Goal: Transaction & Acquisition: Obtain resource

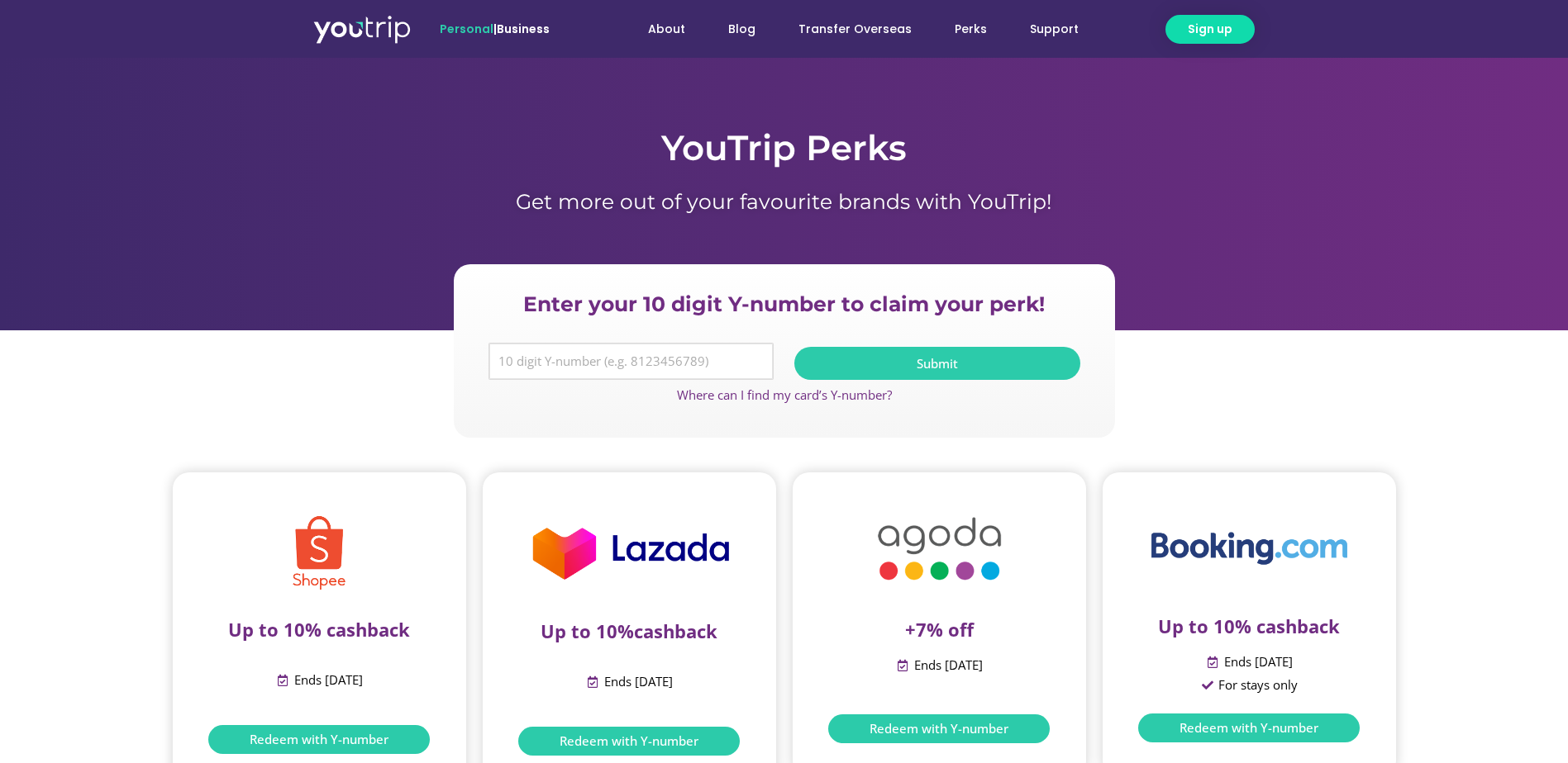
click at [527, 363] on input "Y Number" at bounding box center [631, 362] width 286 height 38
type input "8122040679"
click at [872, 365] on span "Submit" at bounding box center [937, 364] width 246 height 12
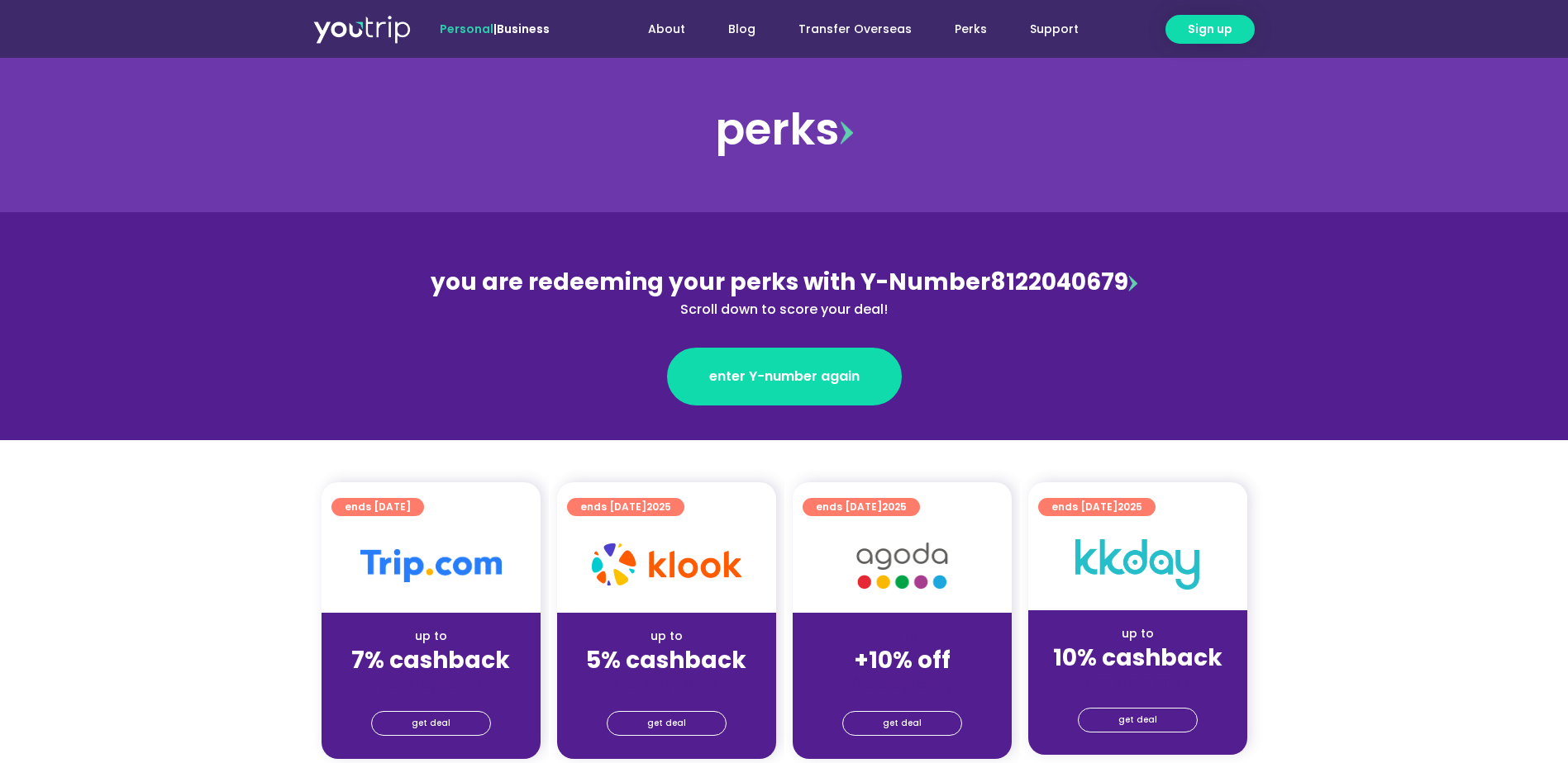
scroll to position [83, 0]
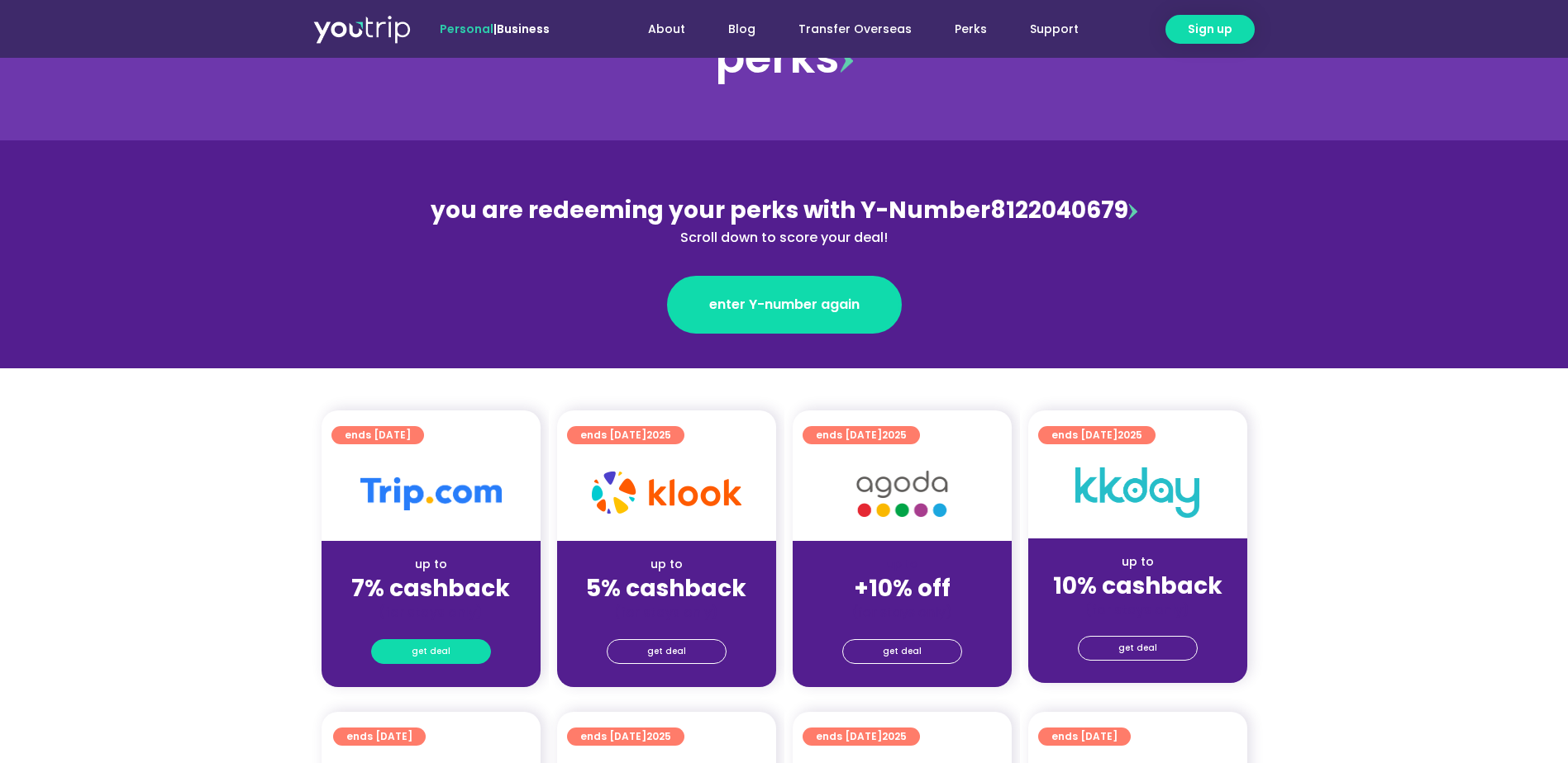
click at [466, 650] on link "get deal" at bounding box center [431, 651] width 120 height 25
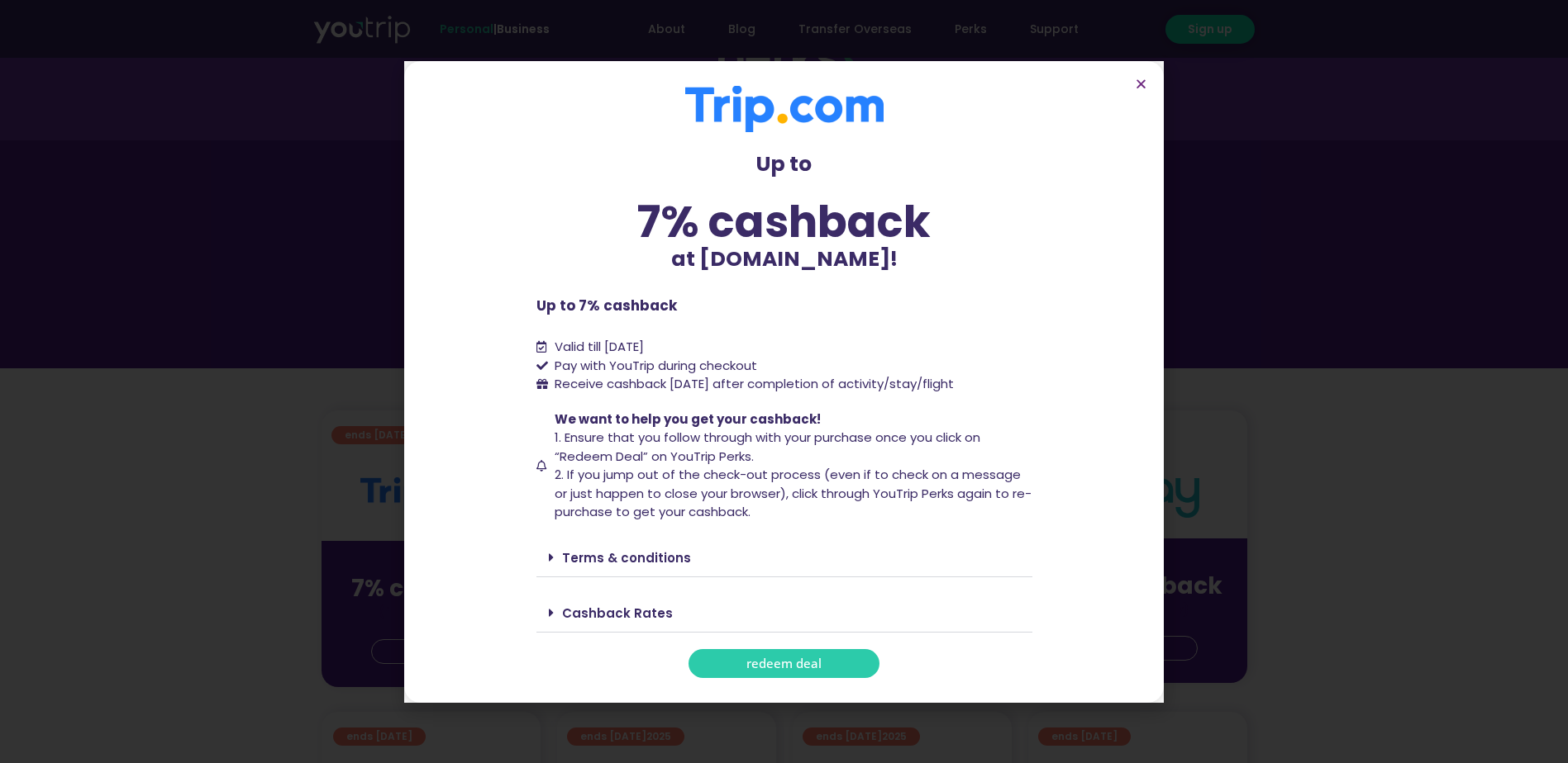
click at [728, 658] on link "redeem deal" at bounding box center [784, 663] width 191 height 29
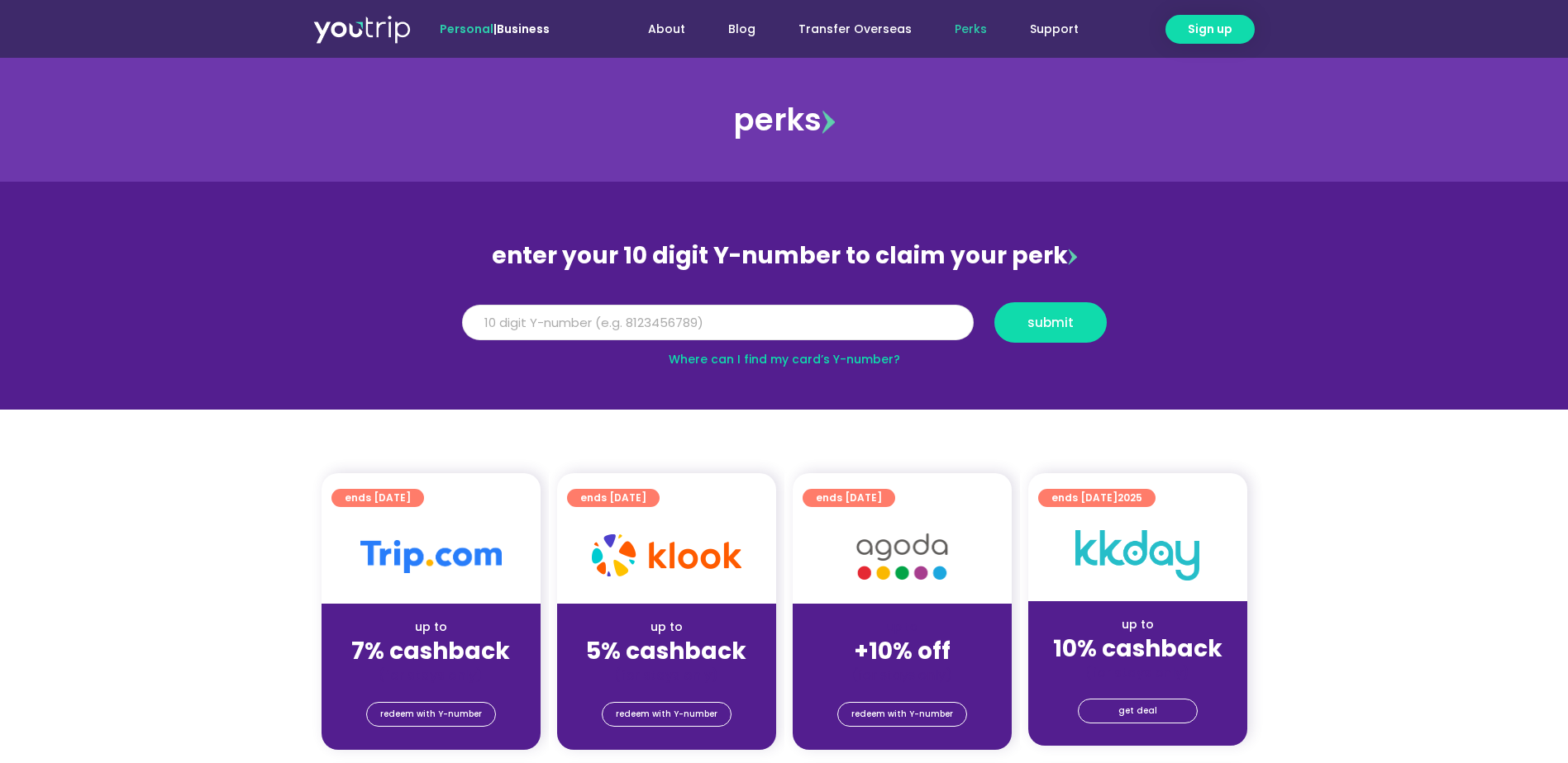
click at [593, 327] on input "Y Number" at bounding box center [718, 322] width 511 height 36
type input "8122040679"
click at [1085, 319] on span "submit" at bounding box center [1049, 322] width 84 height 12
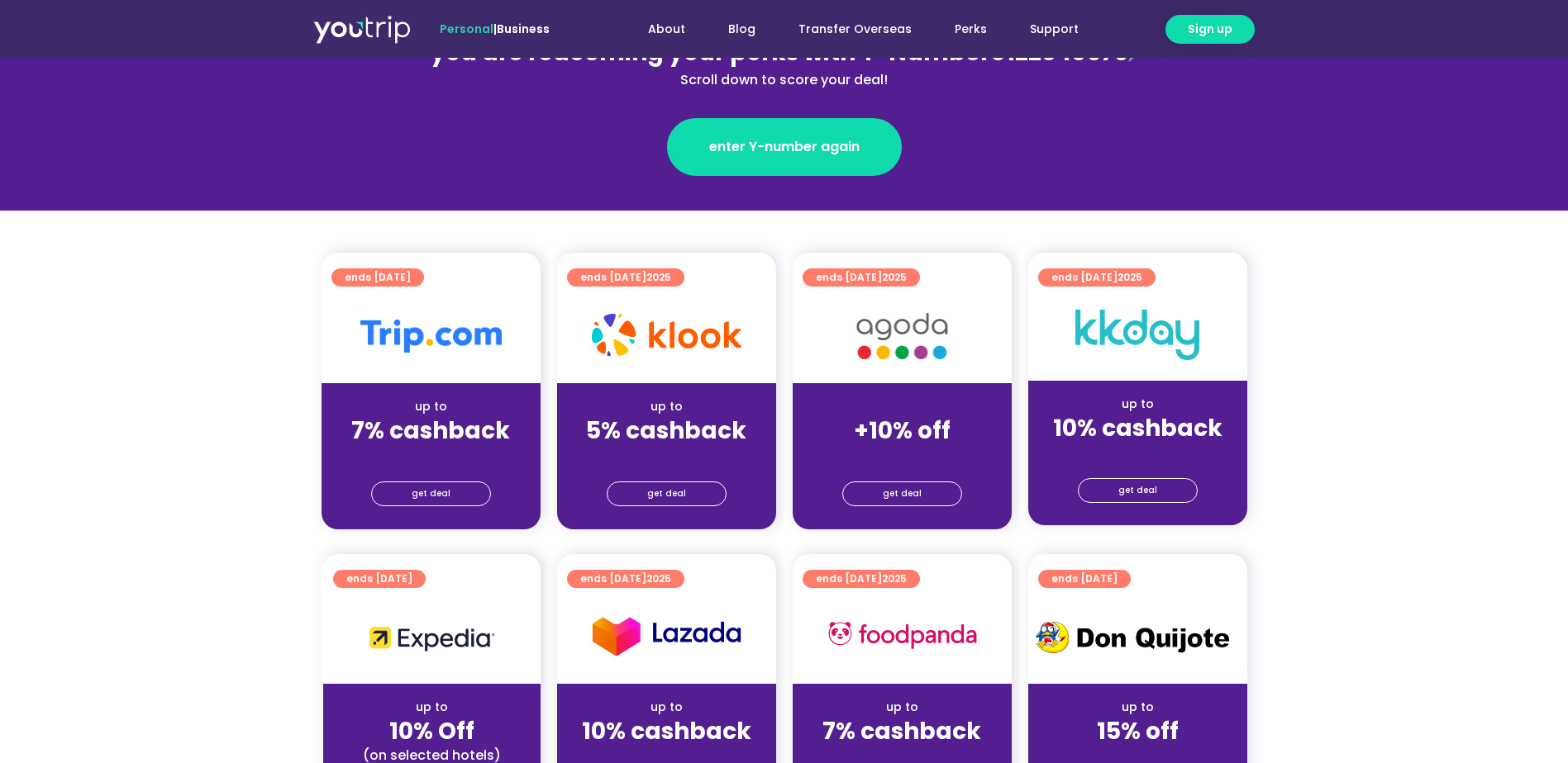
scroll to position [330, 0]
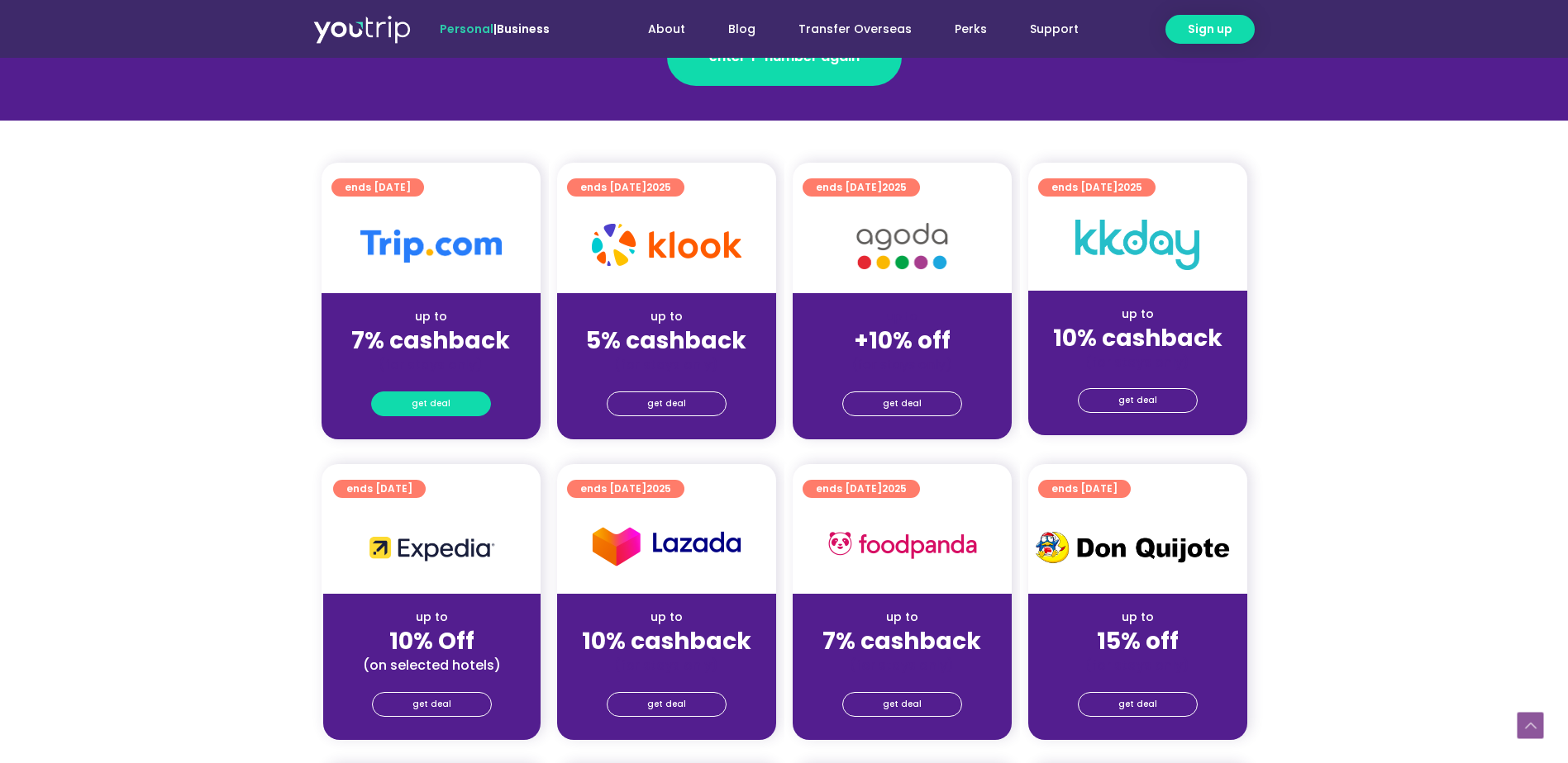
click at [458, 406] on link "get deal" at bounding box center [431, 403] width 120 height 25
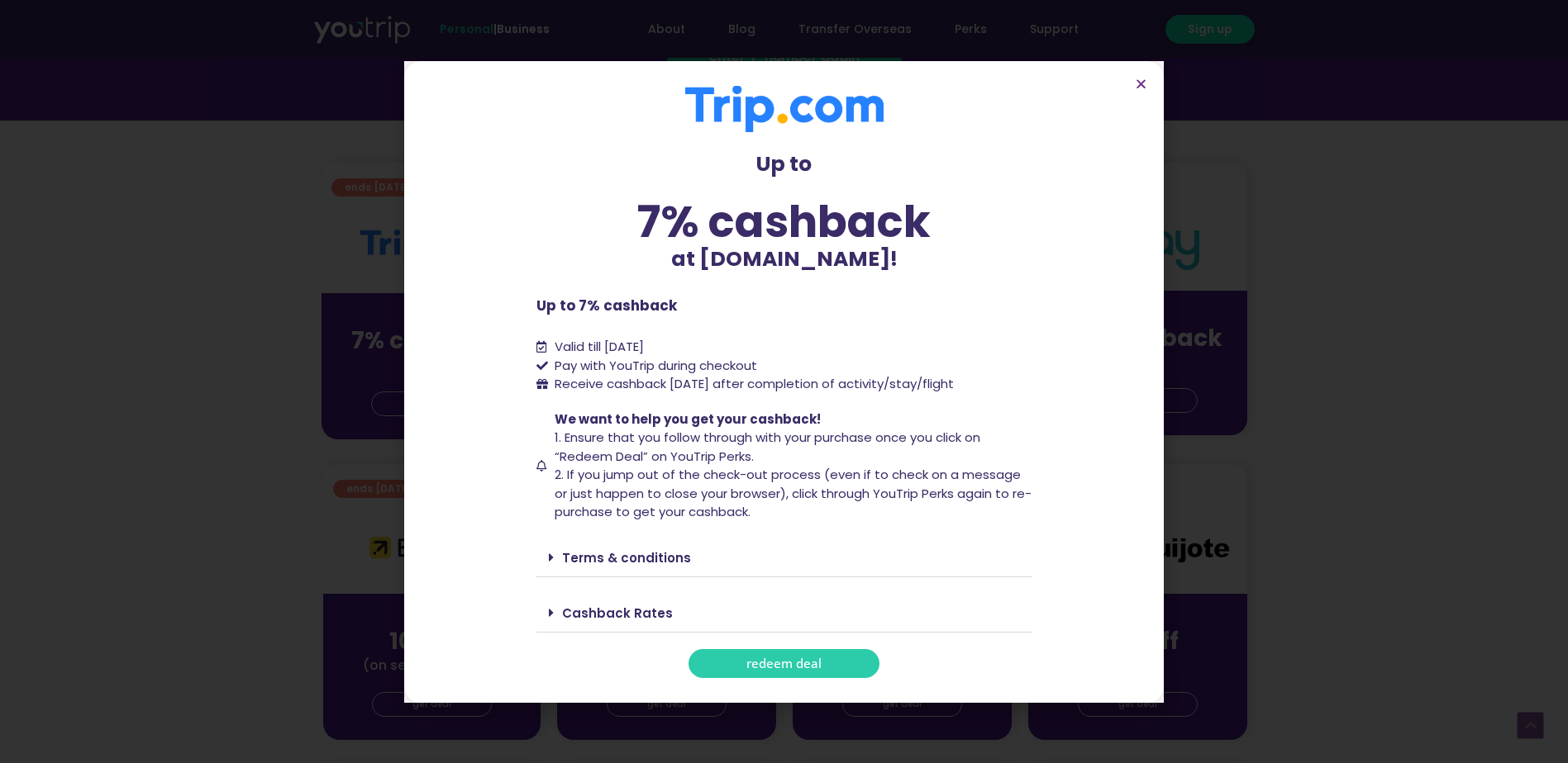
click at [771, 668] on span "redeem deal" at bounding box center [784, 663] width 75 height 12
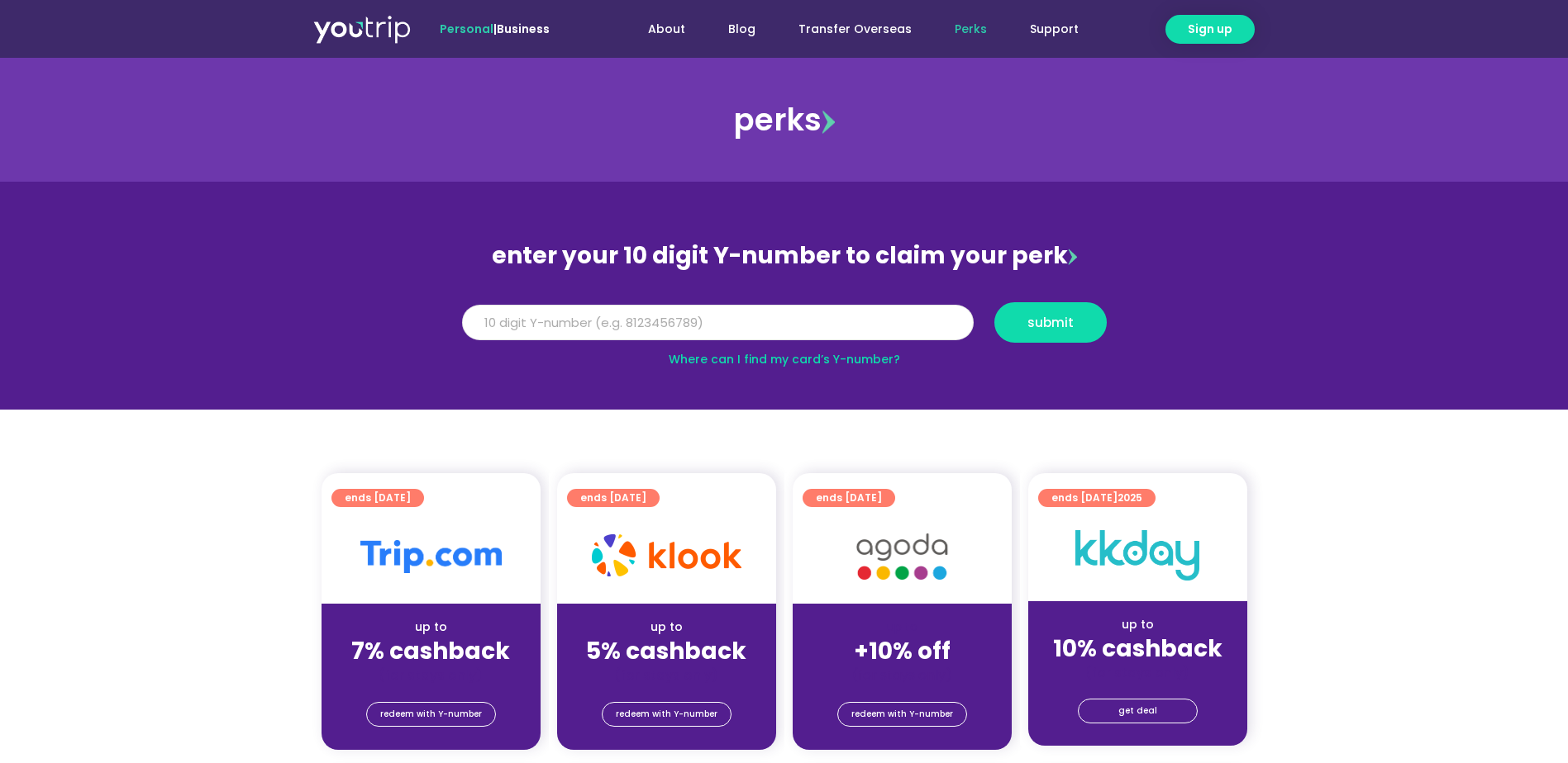
click at [712, 323] on input "Y Number" at bounding box center [718, 322] width 511 height 36
type input "8122040679"
click at [1067, 328] on span "submit" at bounding box center [1050, 322] width 46 height 12
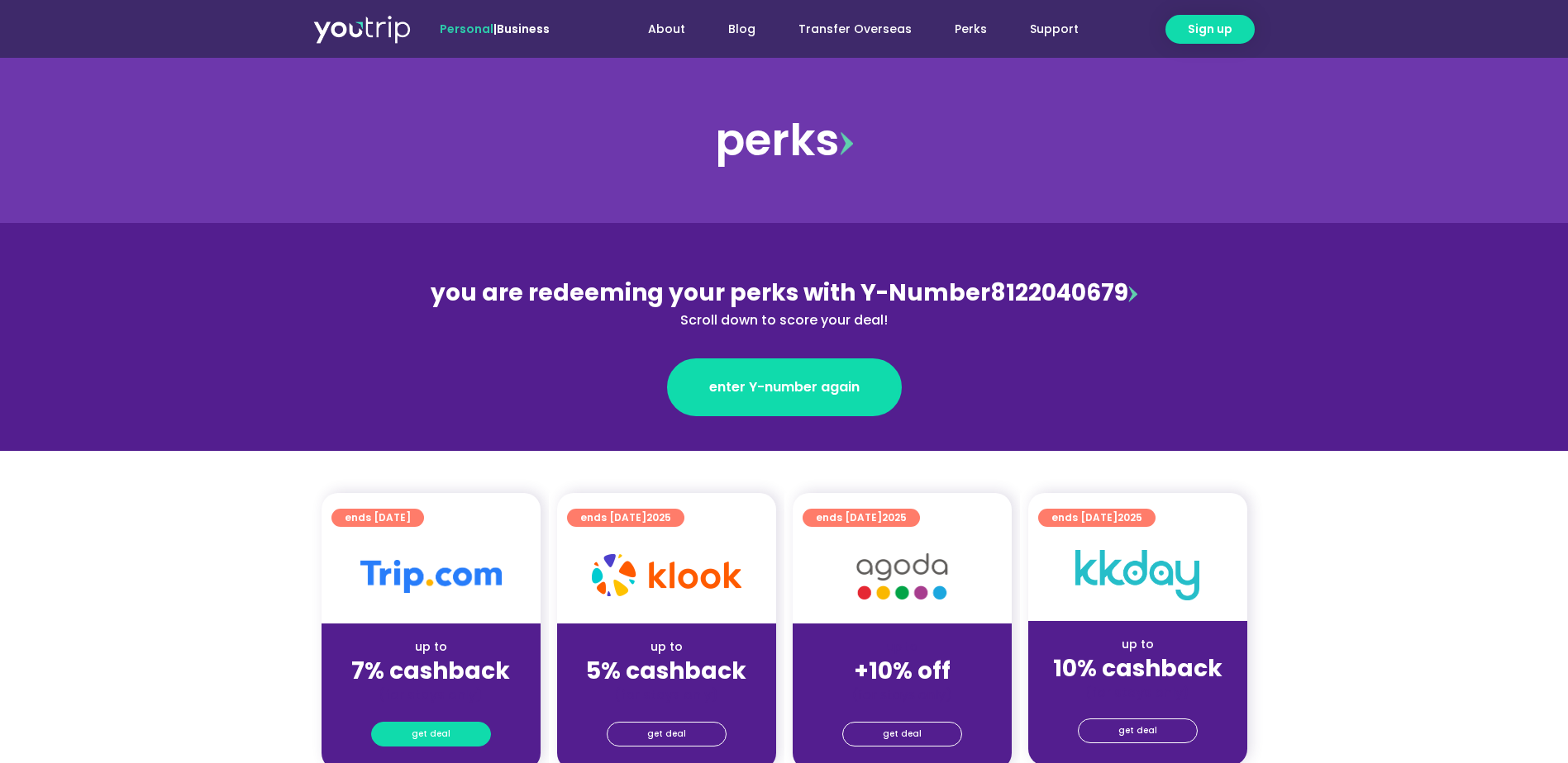
click at [470, 728] on link "get deal" at bounding box center [431, 734] width 120 height 25
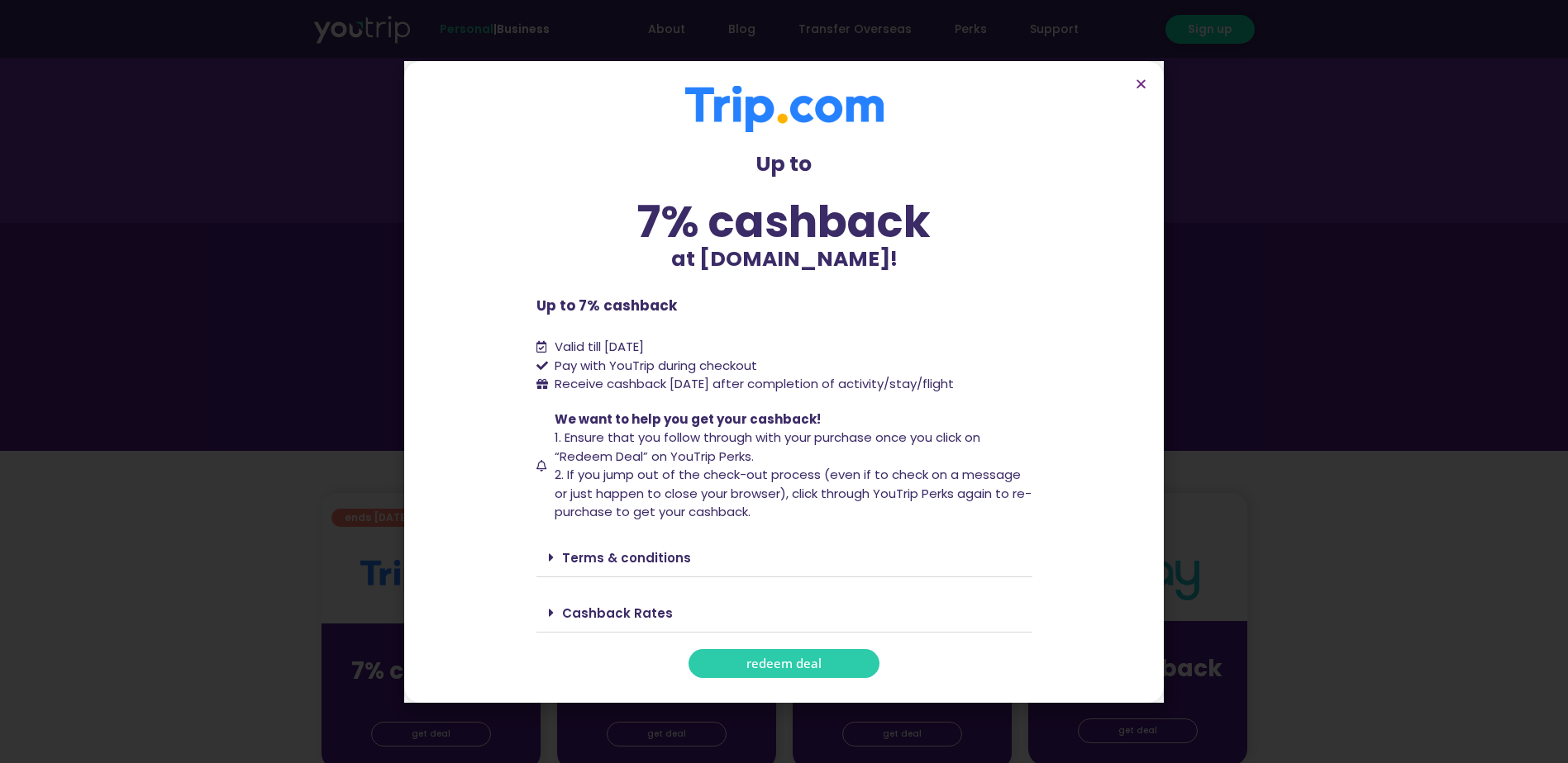
click at [796, 660] on span "redeem deal" at bounding box center [784, 663] width 75 height 12
